Goal: Information Seeking & Learning: Learn about a topic

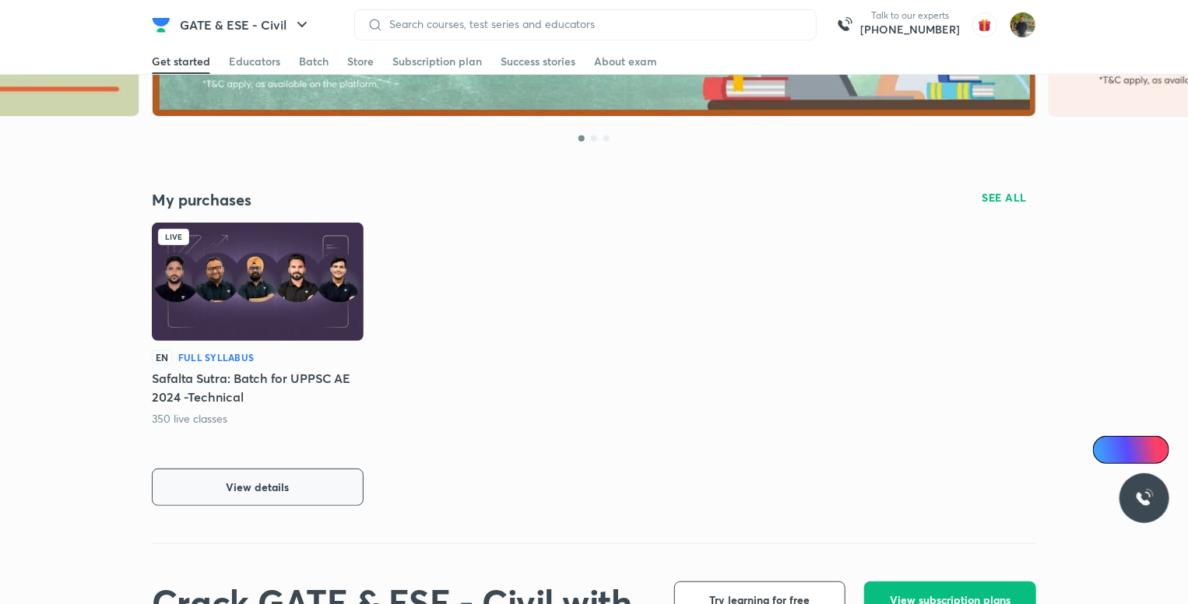
click at [280, 496] on button "View details" at bounding box center [258, 487] width 212 height 37
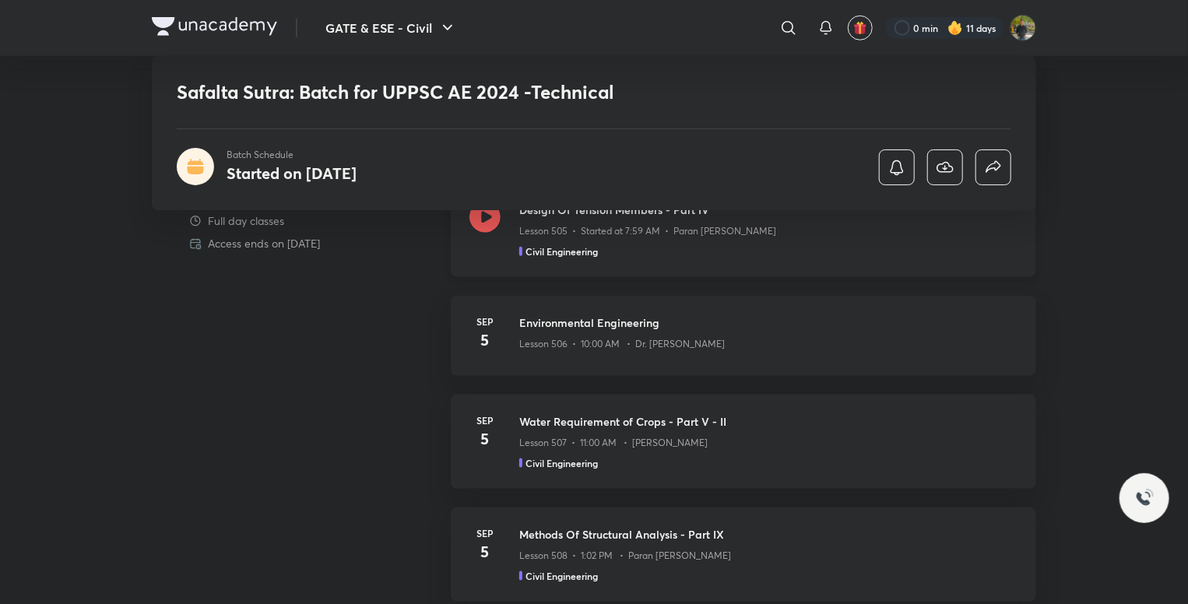
click at [907, 269] on div "Design Of Tension Members - Part IV Lesson 505 • Started at 7:59 AM • Paran Raj…" at bounding box center [744, 230] width 586 height 94
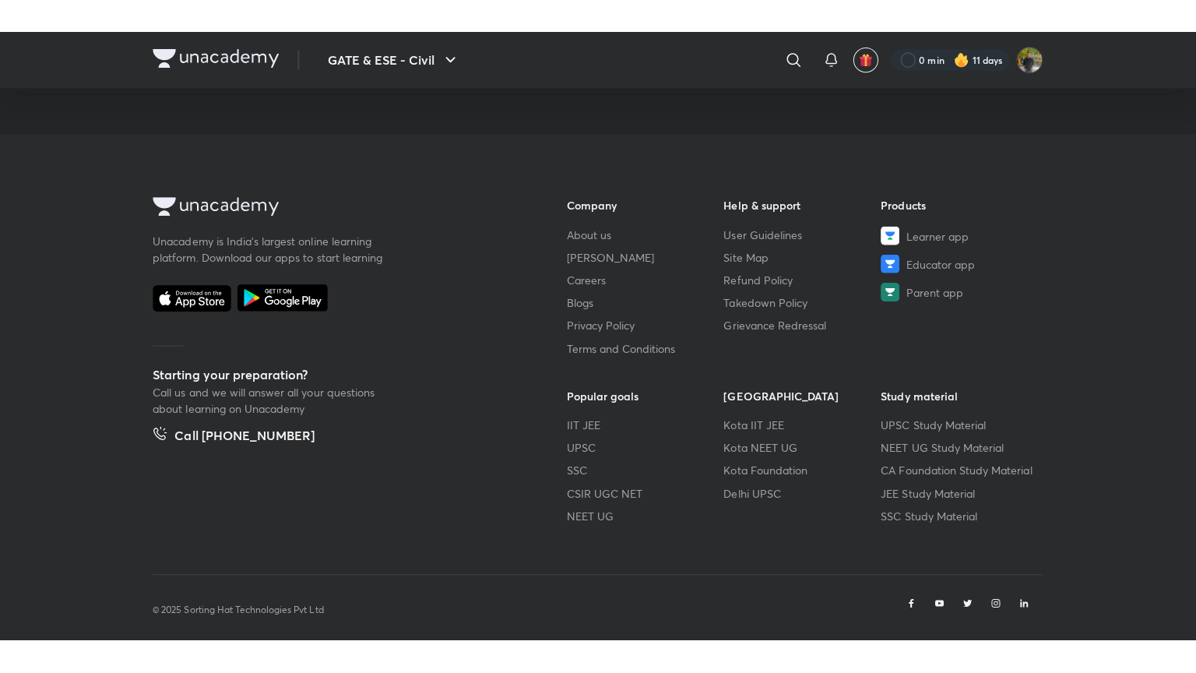
scroll to position [790, 0]
